Goal: Information Seeking & Learning: Learn about a topic

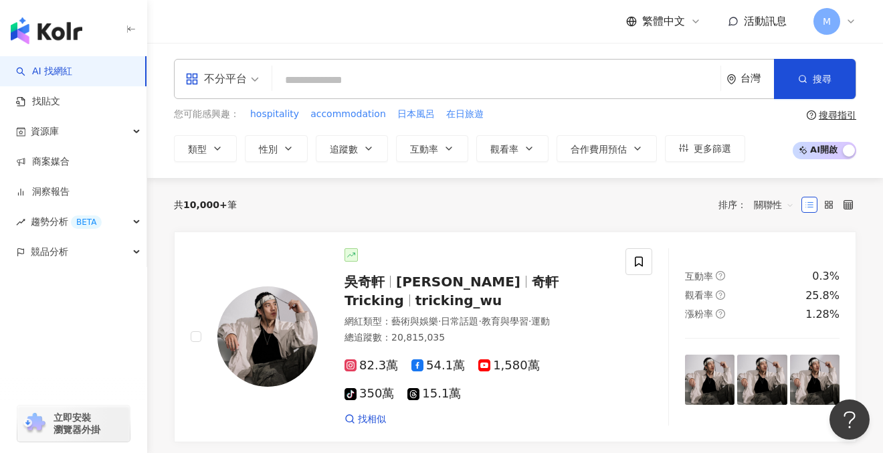
click at [354, 83] on input "search" at bounding box center [497, 80] width 438 height 25
click at [341, 88] on input "search" at bounding box center [497, 80] width 438 height 25
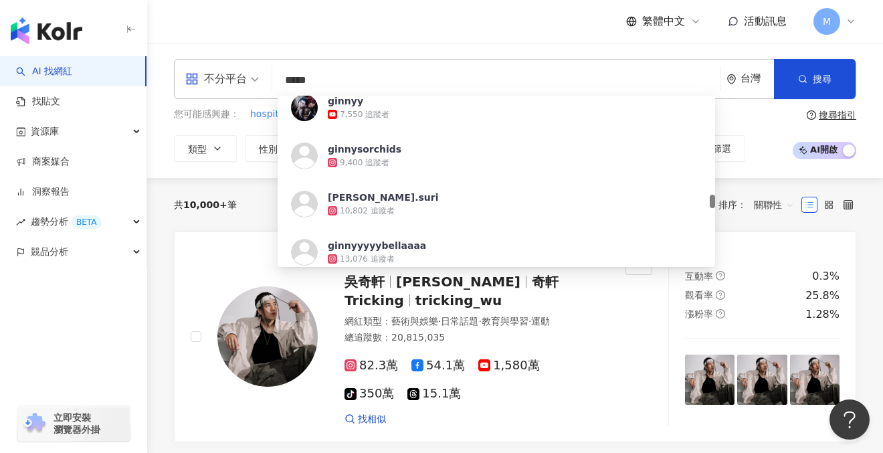
scroll to position [1367, 0]
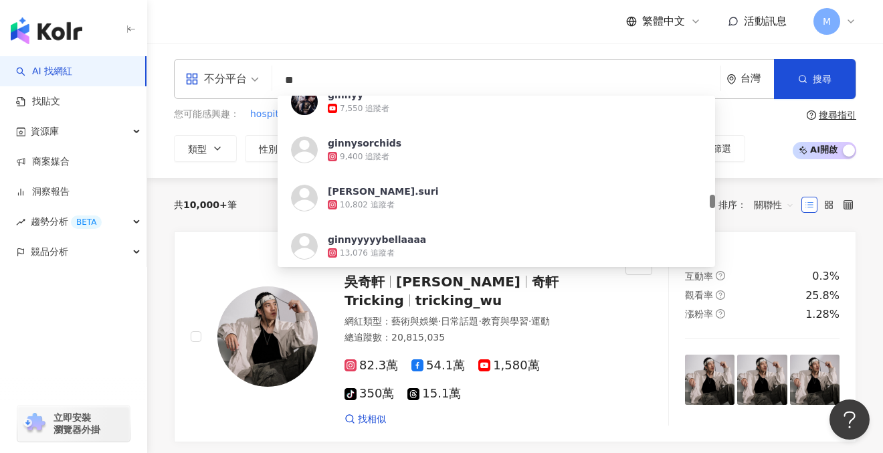
type input "*"
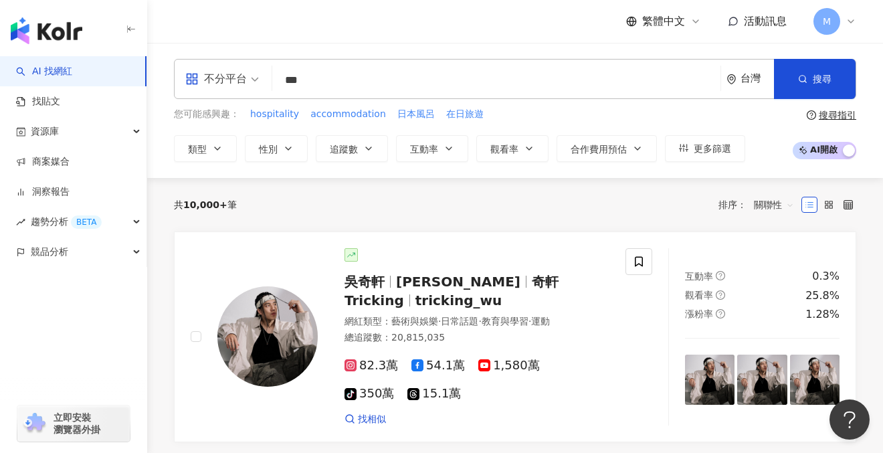
type input "**"
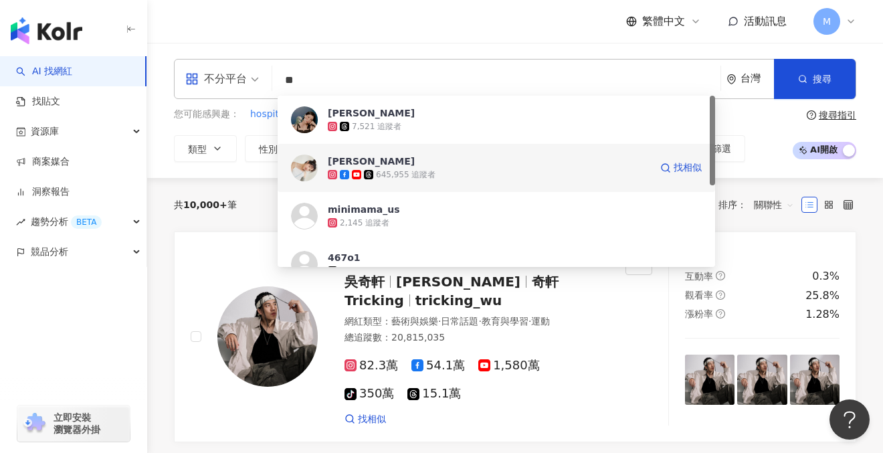
click at [446, 171] on div "645,955 追蹤者" at bounding box center [489, 174] width 323 height 13
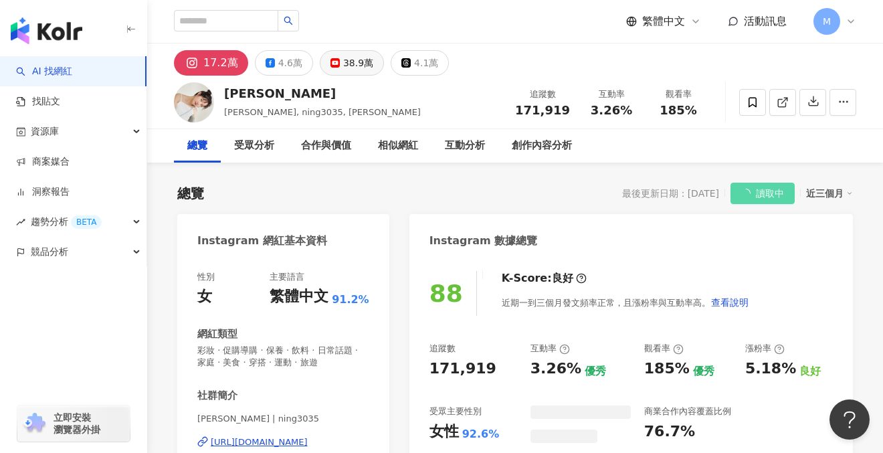
click at [353, 65] on div "38.9萬" at bounding box center [358, 63] width 30 height 19
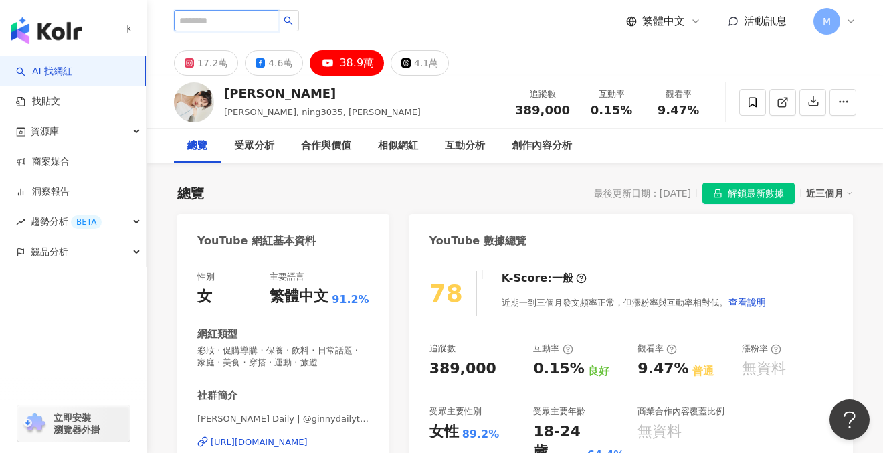
click at [213, 19] on input "search" at bounding box center [226, 20] width 104 height 21
paste input "*****"
type input "*****"
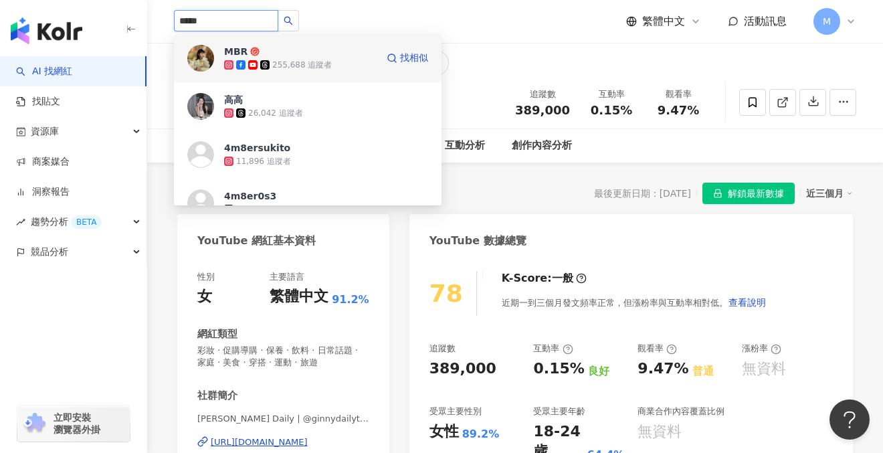
click at [335, 49] on div "MBR 255,688 追蹤者" at bounding box center [300, 58] width 153 height 27
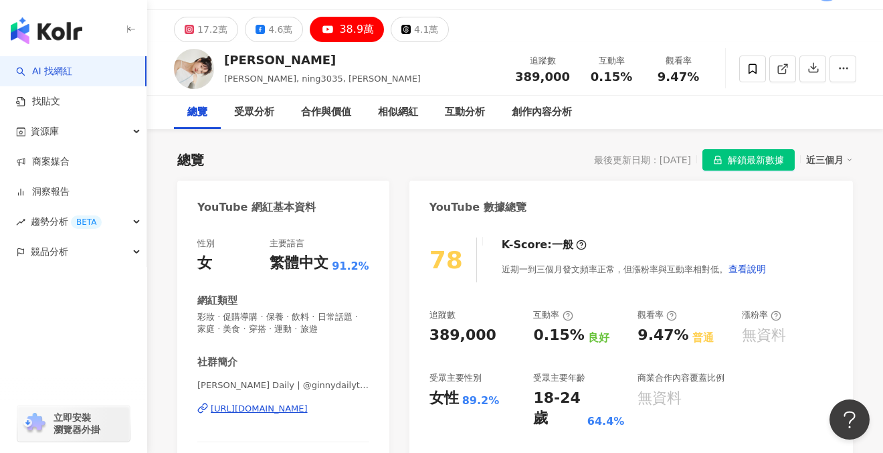
scroll to position [220, 0]
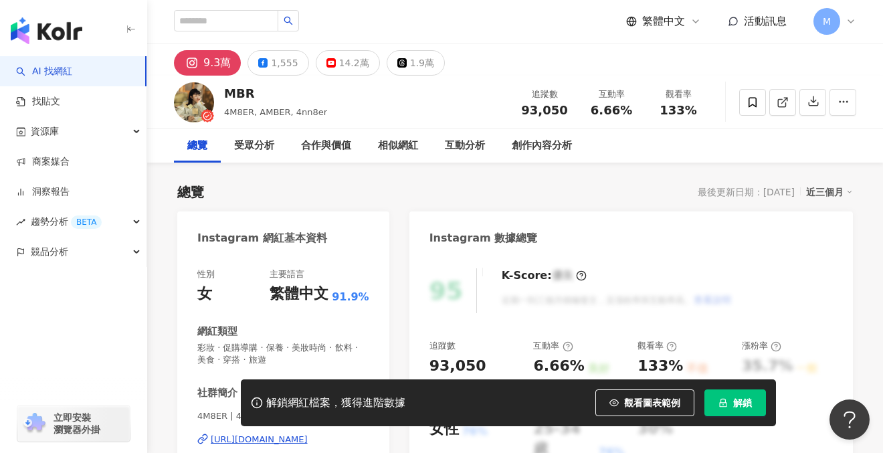
click at [743, 395] on button "解鎖" at bounding box center [736, 402] width 62 height 27
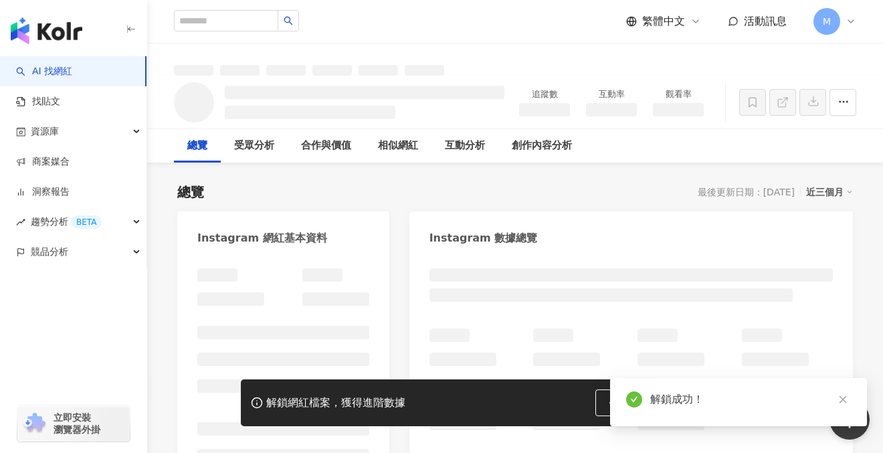
click at [819, 162] on div "總覽 受眾分析 合作與價值 相似網紅 互動分析 創作內容分析" at bounding box center [515, 145] width 683 height 33
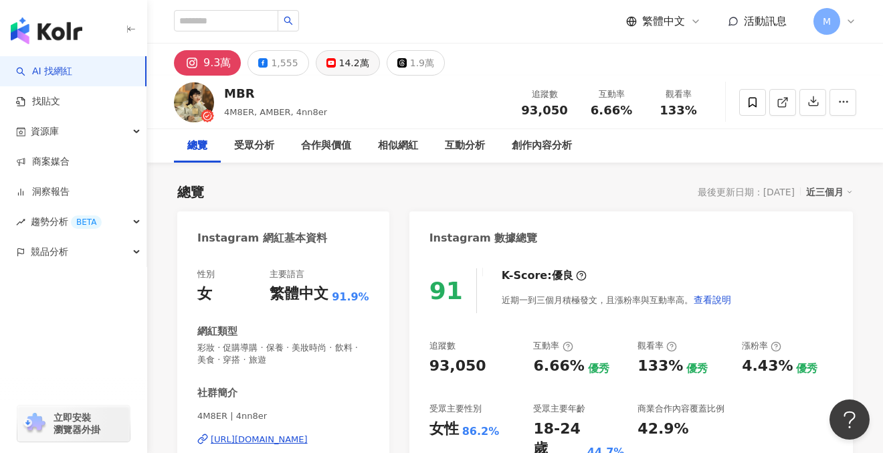
click at [339, 63] on div "14.2萬" at bounding box center [354, 63] width 30 height 19
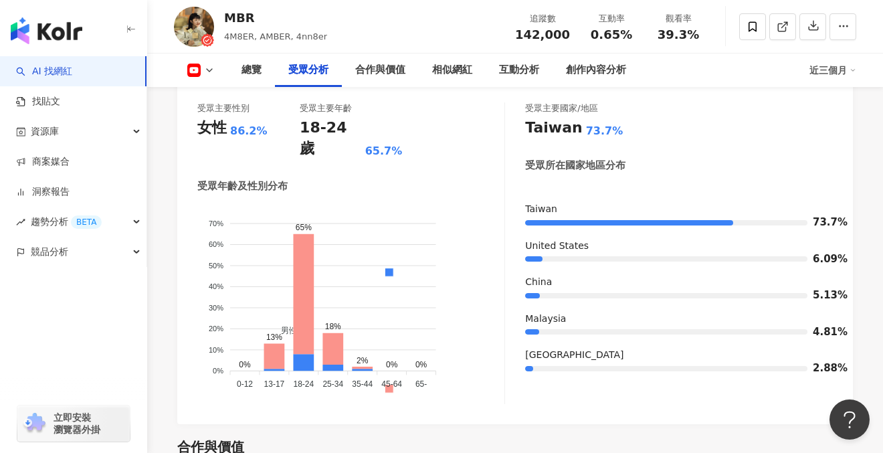
scroll to position [1222, 0]
drag, startPoint x: 226, startPoint y: 37, endPoint x: 253, endPoint y: 40, distance: 27.6
click at [253, 40] on span "4M8ER, AMBER, 4nn8er" at bounding box center [275, 36] width 103 height 10
